Goal: Find specific page/section: Find specific page/section

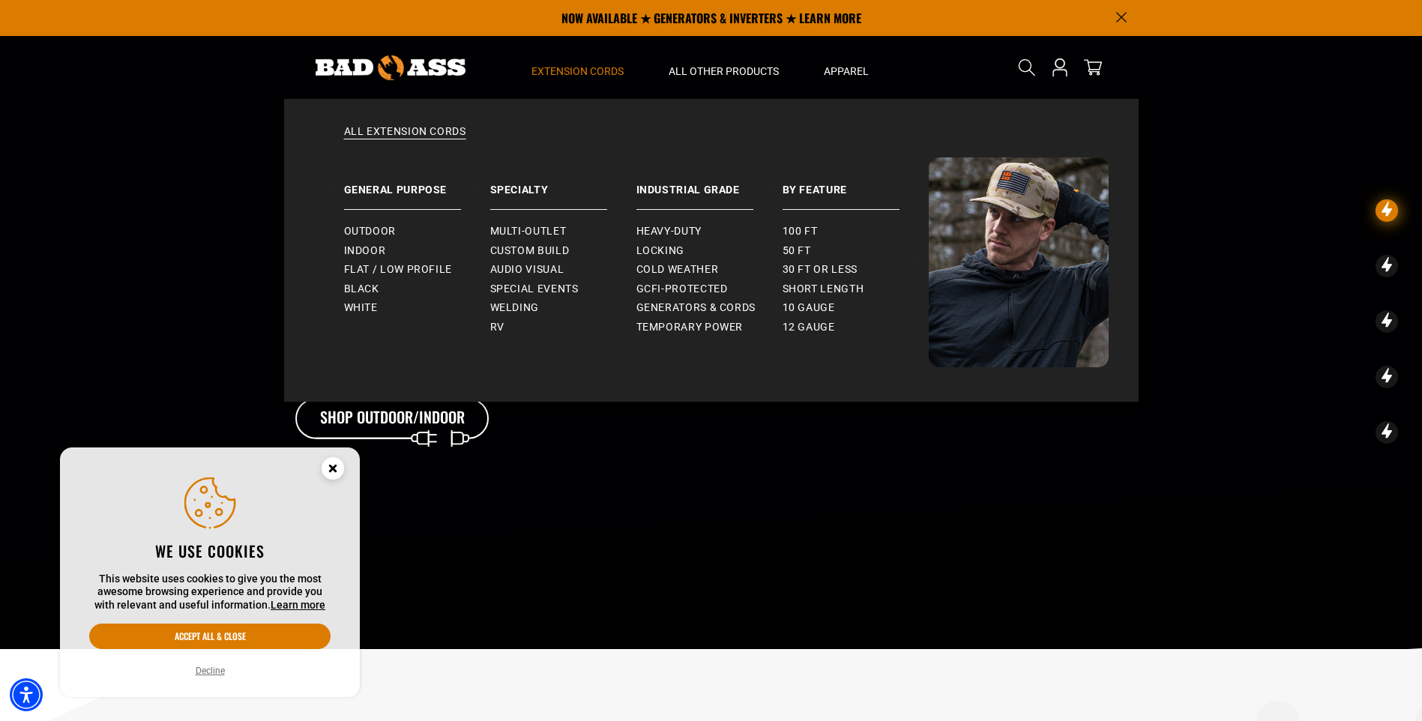
click at [591, 73] on span "Extension Cords" at bounding box center [577, 70] width 92 height 13
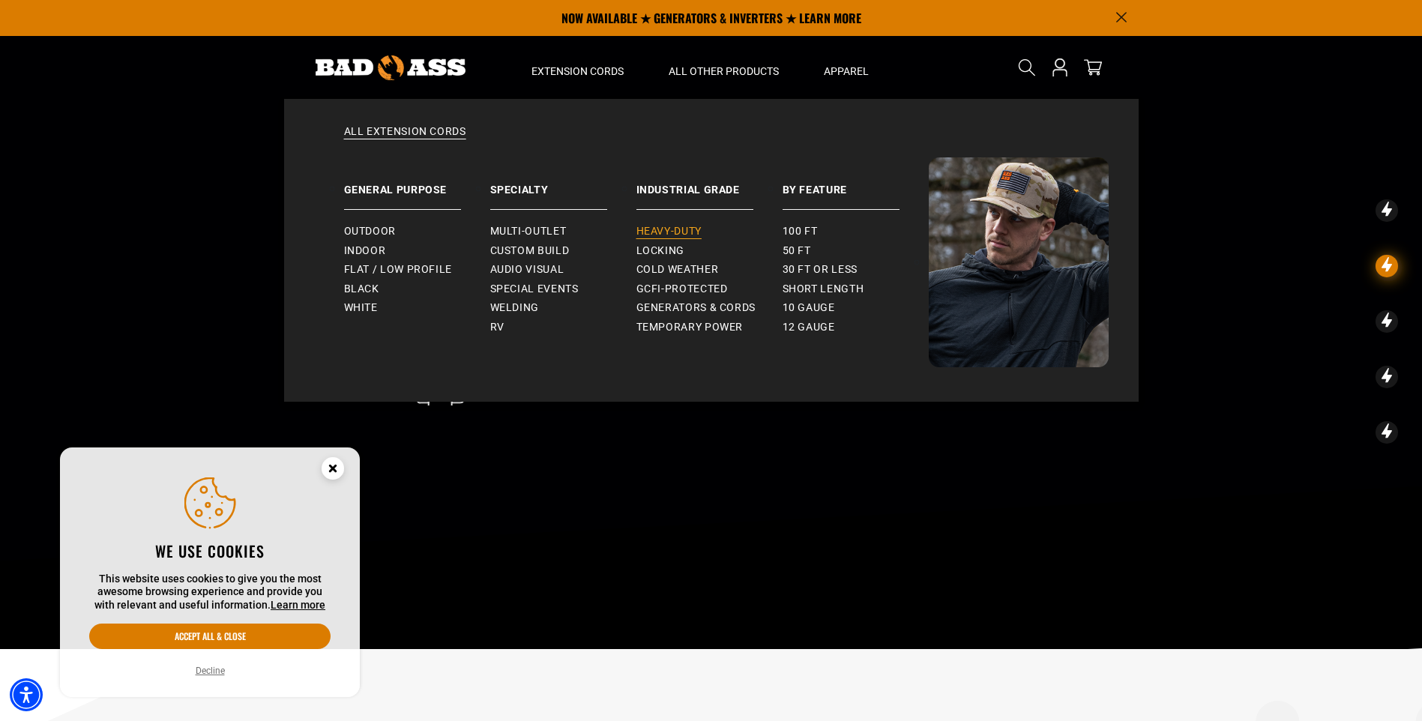
click at [682, 228] on span "Heavy-Duty" at bounding box center [668, 231] width 65 height 13
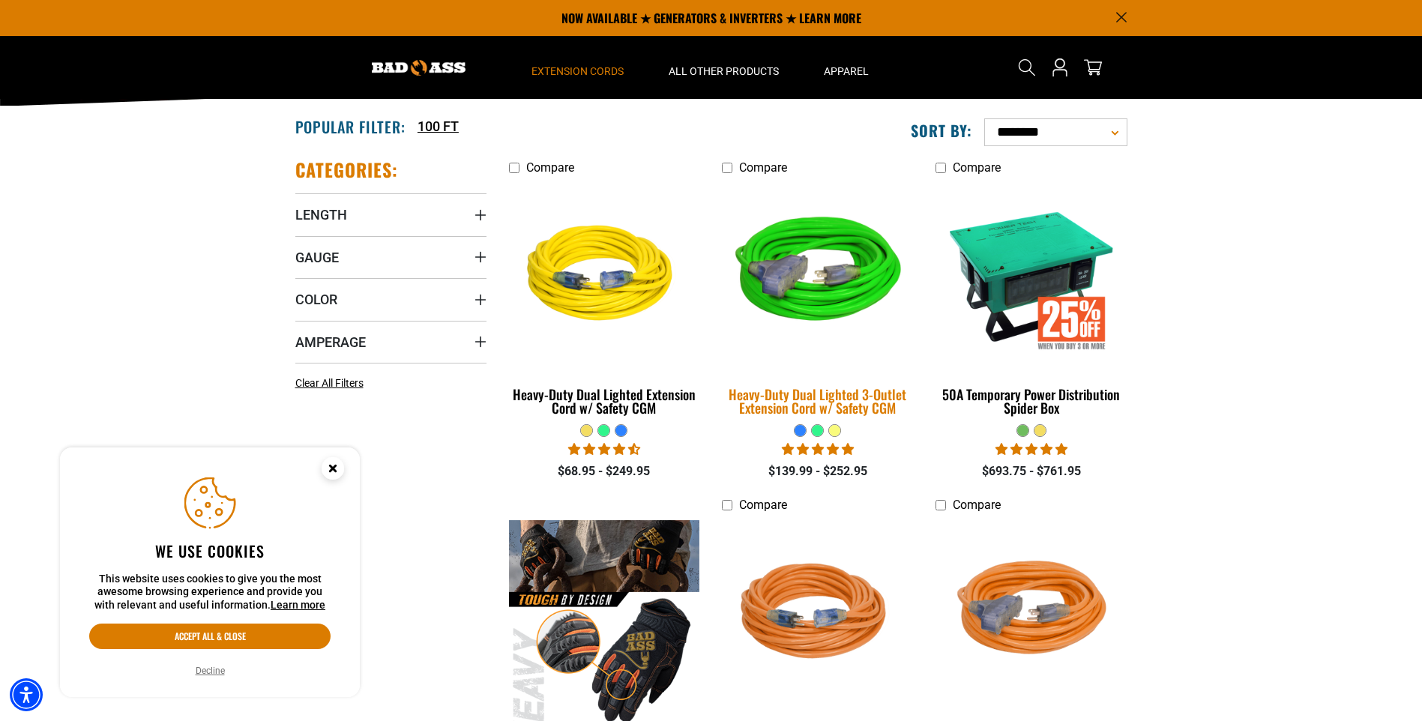
scroll to position [225, 0]
